Goal: Complete application form: Complete application form

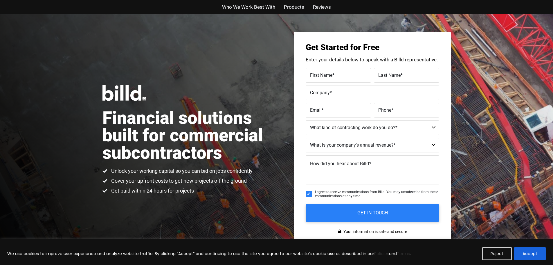
click at [294, 8] on span "Products" at bounding box center [294, 7] width 20 height 8
click at [530, 255] on button "Accept" at bounding box center [531, 253] width 32 height 13
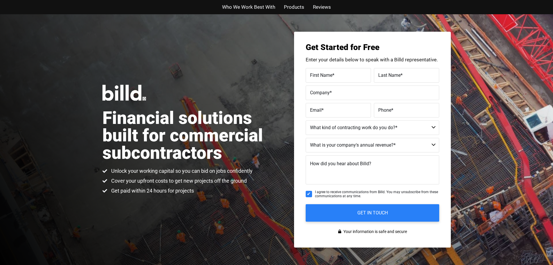
click at [347, 74] on label "First Name *" at bounding box center [338, 75] width 57 height 8
click at [347, 74] on input "First Name *" at bounding box center [338, 75] width 65 height 15
type input "Jimico"
type input "[PERSON_NAME]"
type input "J Enterprises Construction Inc."
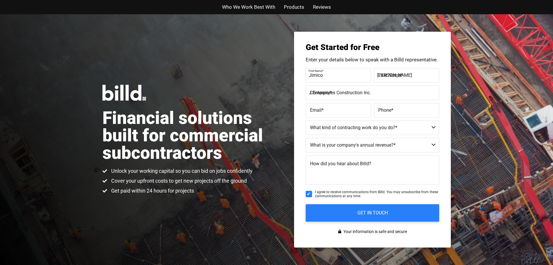
type input "[EMAIL_ADDRESS][DOMAIN_NAME]"
type input "[PHONE_NUMBER]"
click at [420, 130] on select "Commercial Commercial and Residential Residential Not a Contractor" at bounding box center [373, 127] width 134 height 15
select select "Commercial and Residential"
click at [306, 120] on select "Commercial Commercial and Residential Residential Not a Contractor" at bounding box center [373, 127] width 134 height 15
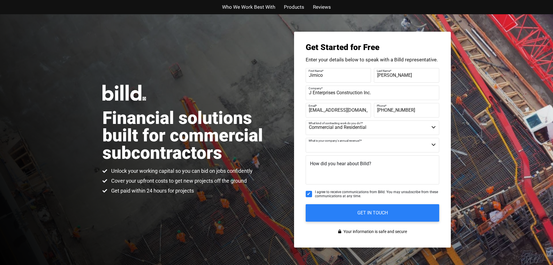
click at [414, 147] on select "$40M + $25M - $40M $8M - $25M $4M - $8M $2M - $4M $1M - $2M Less than $1M" at bounding box center [373, 145] width 134 height 15
select select "Less than $1M"
click at [306, 138] on select "$40M + $25M - $40M $8M - $25M $4M - $8M $2M - $4M $1M - $2M Less than $1M" at bounding box center [373, 145] width 134 height 15
click at [366, 169] on textarea "How did you hear about Billd?" at bounding box center [373, 169] width 134 height 29
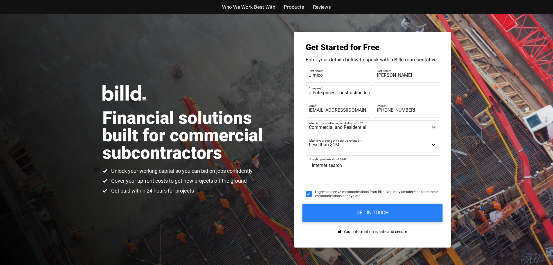
type textarea "Internet search"
click at [394, 212] on input "GET IN TOUCH" at bounding box center [372, 212] width 140 height 18
